Goal: Check status: Check status

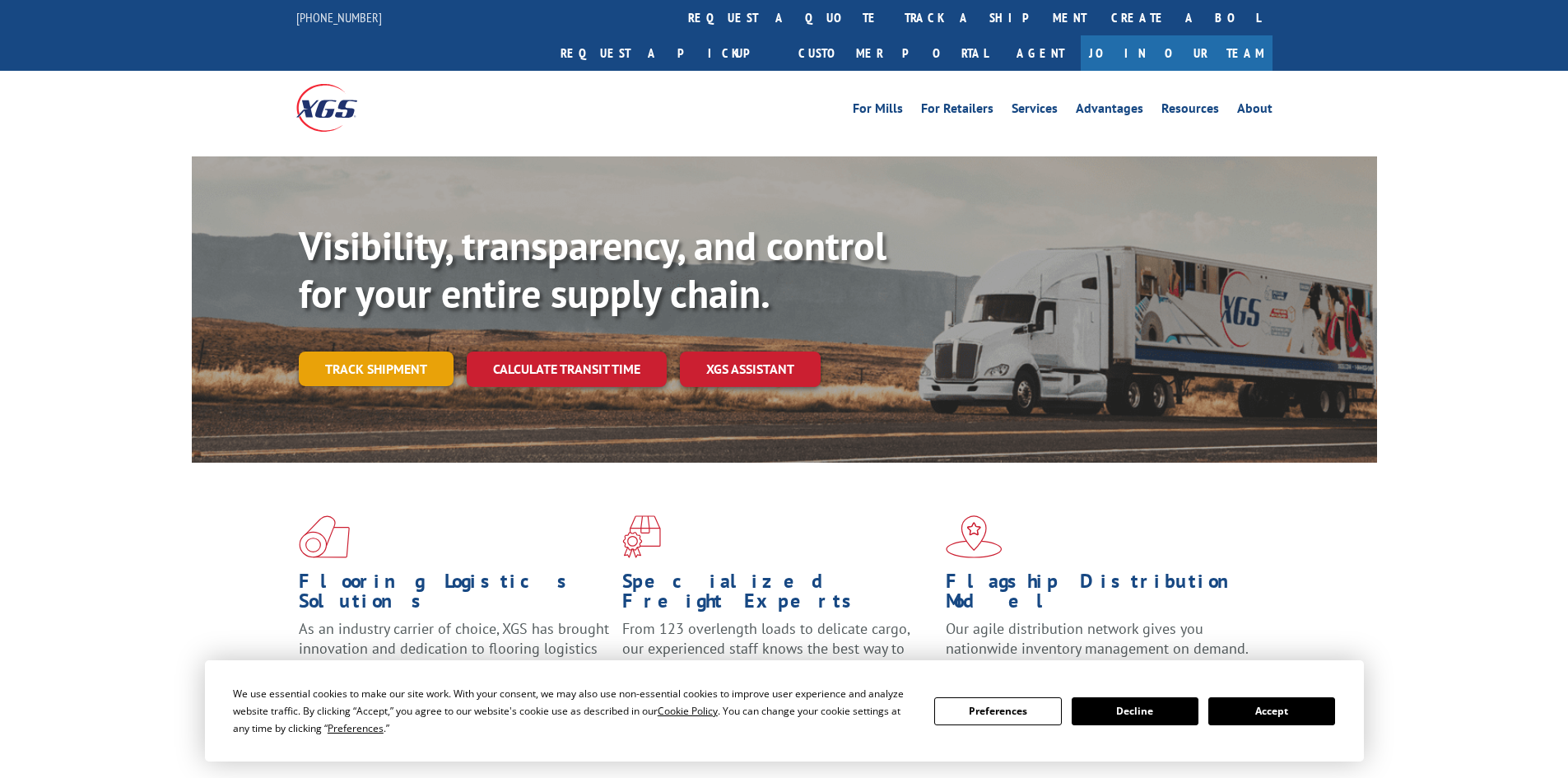
click at [424, 351] on link "Track shipment" at bounding box center [376, 368] width 155 height 35
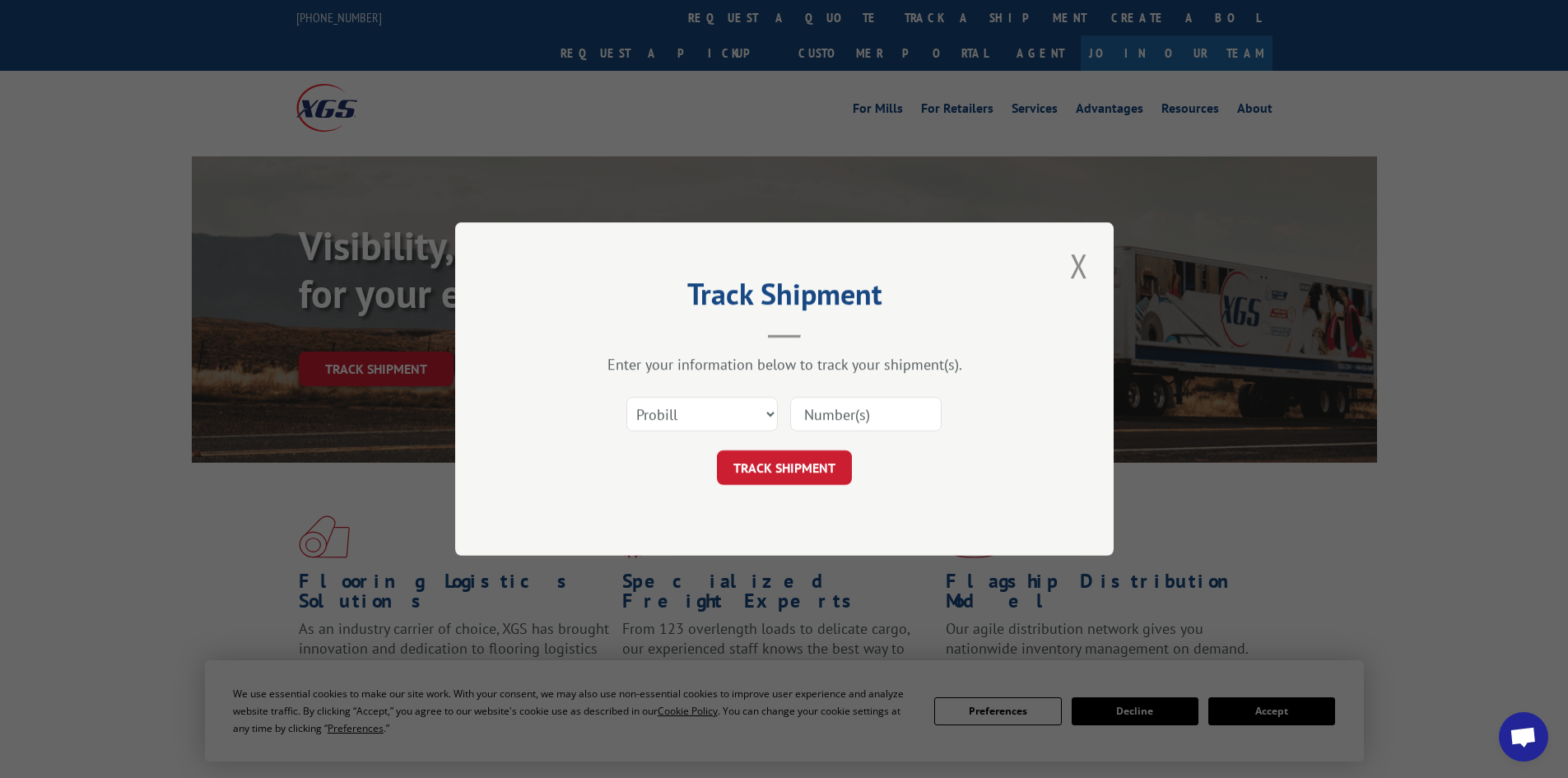
click at [815, 420] on input at bounding box center [866, 414] width 151 height 35
paste input "0381398613"
type input "0381398613"
click at [806, 467] on button "TRACK SHIPMENT" at bounding box center [784, 467] width 135 height 35
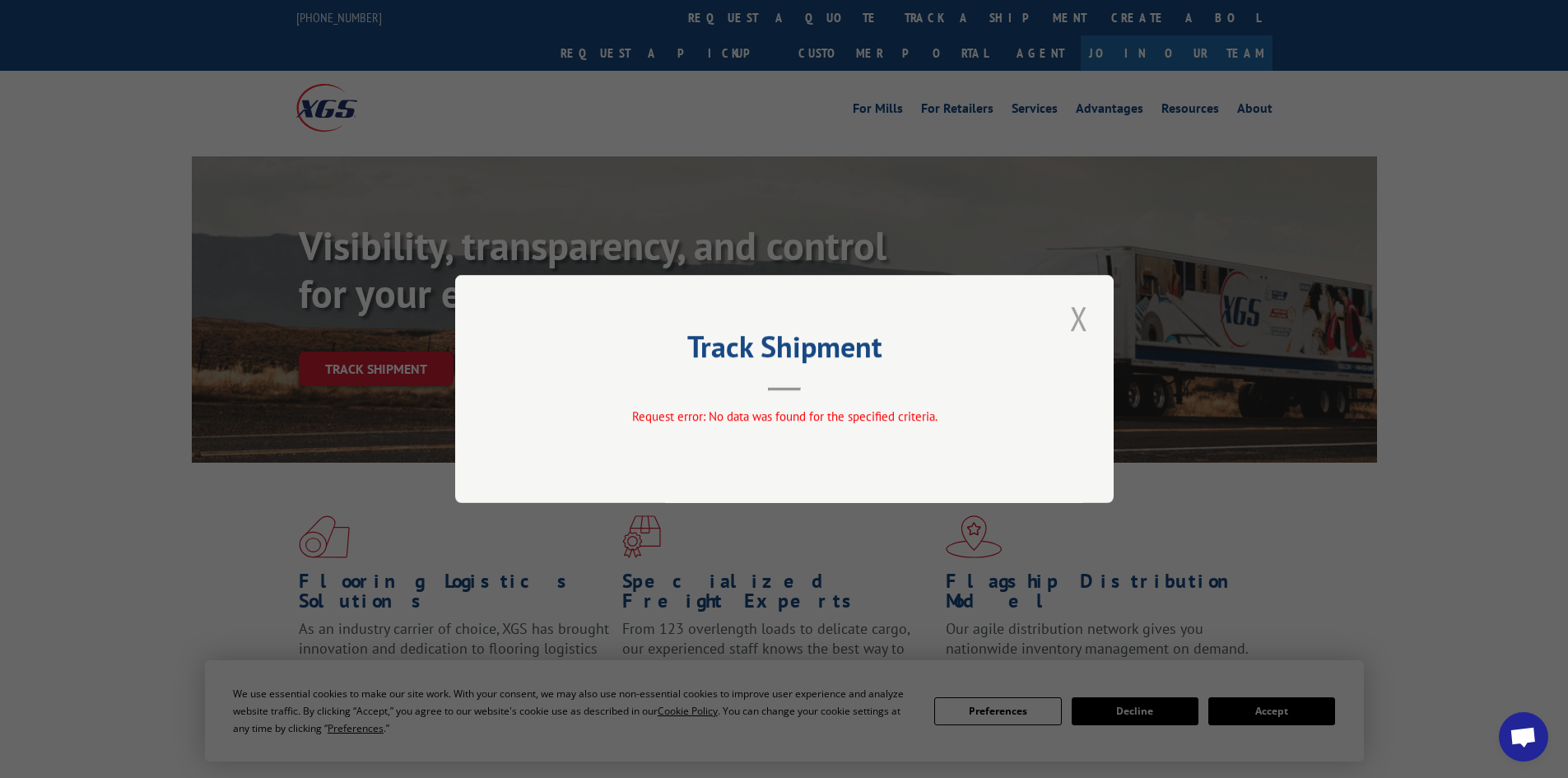
click at [1073, 317] on button "Close modal" at bounding box center [1078, 317] width 28 height 45
